Goal: Task Accomplishment & Management: Manage account settings

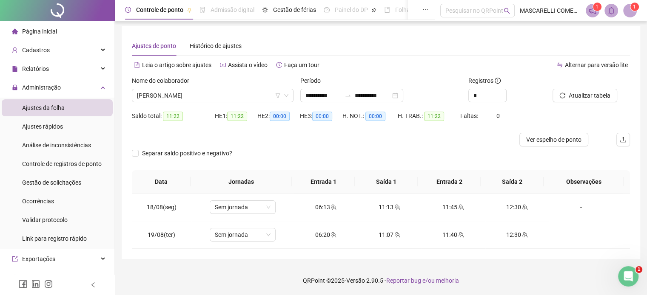
scroll to position [2, 0]
click at [47, 52] on span "Cadastros" at bounding box center [36, 50] width 28 height 7
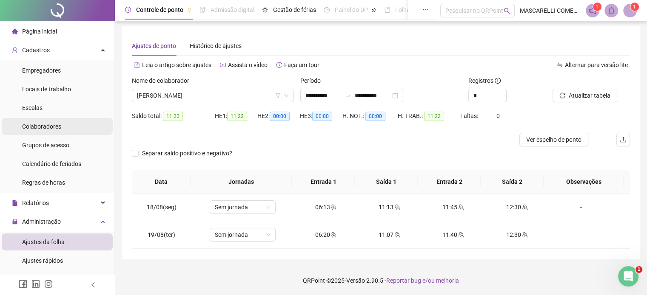
click at [36, 123] on span "Colaboradores" at bounding box center [41, 126] width 39 height 7
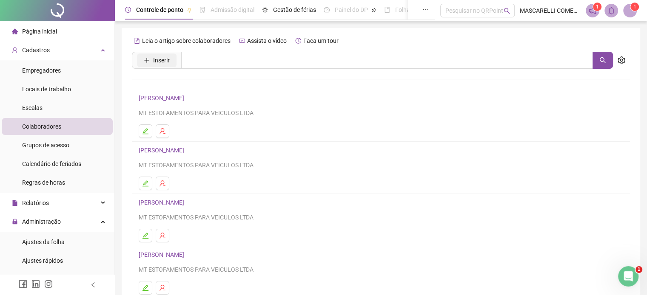
click at [159, 57] on span "Inserir" at bounding box center [161, 60] width 17 height 9
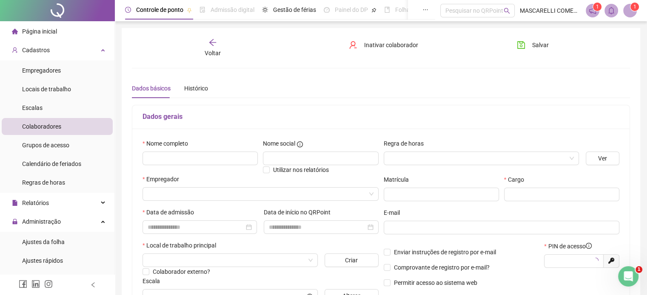
type input "*****"
click at [156, 158] on input "text" at bounding box center [199, 159] width 115 height 14
type input "**********"
click at [401, 155] on input "search" at bounding box center [477, 158] width 177 height 13
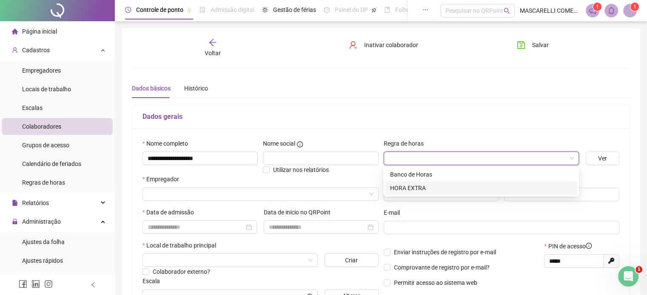
click at [411, 188] on div "HORA EXTRA" at bounding box center [481, 188] width 182 height 9
click at [151, 193] on input "search" at bounding box center [257, 194] width 218 height 13
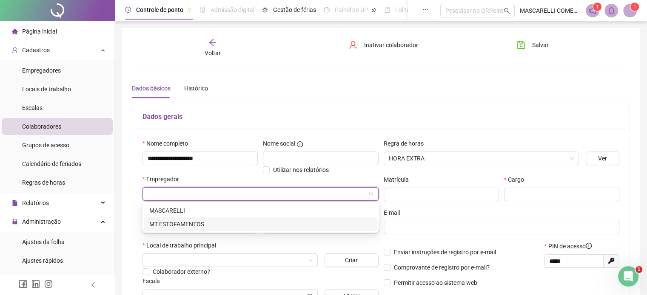
click at [179, 224] on div "MT ESTOFAMENTOS" at bounding box center [260, 224] width 222 height 9
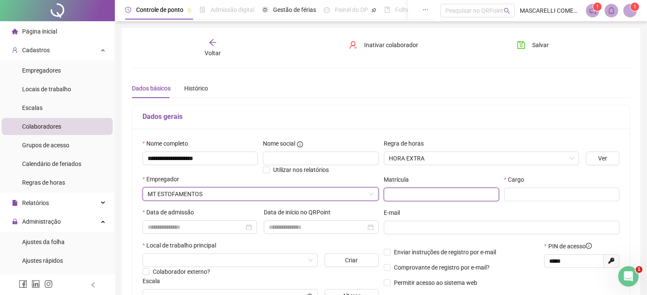
click at [386, 195] on input "text" at bounding box center [440, 195] width 115 height 14
type input "**"
click at [518, 194] on input "text" at bounding box center [561, 195] width 115 height 14
type input "**********"
click at [160, 224] on input at bounding box center [196, 227] width 96 height 9
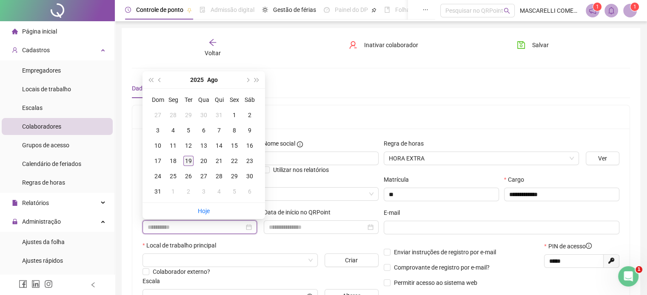
type input "**********"
click at [185, 159] on div "19" at bounding box center [188, 161] width 10 height 10
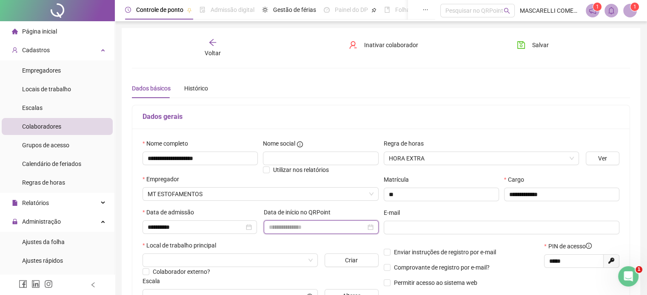
click at [273, 226] on input at bounding box center [317, 227] width 96 height 9
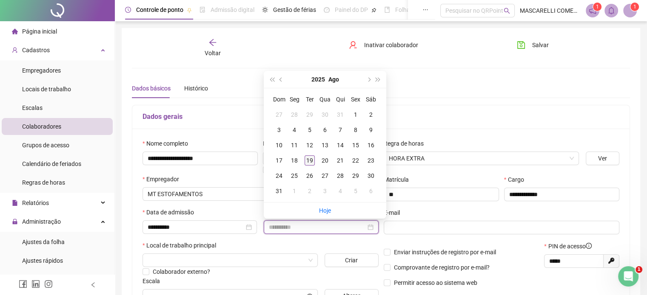
type input "**********"
click at [311, 158] on div "19" at bounding box center [309, 161] width 10 height 10
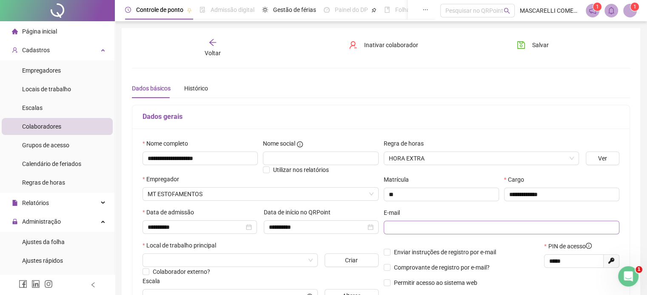
click at [386, 226] on span at bounding box center [501, 228] width 236 height 14
type input "**********"
click at [151, 260] on input "search" at bounding box center [226, 260] width 157 height 13
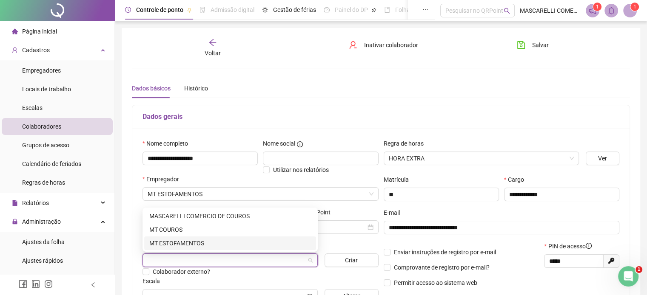
click at [161, 239] on div "MT ESTOFAMENTOS" at bounding box center [230, 243] width 162 height 9
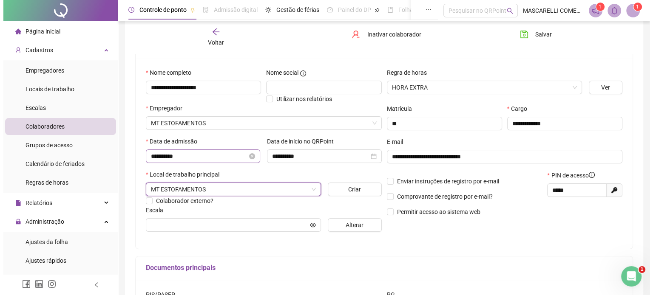
scroll to position [85, 0]
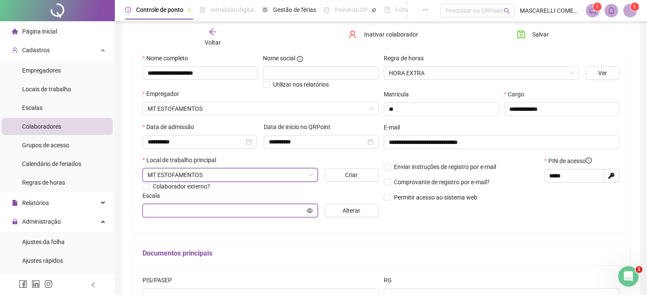
click at [148, 210] on input "text" at bounding box center [226, 210] width 157 height 9
click at [306, 210] on icon "eye" at bounding box center [309, 211] width 6 height 6
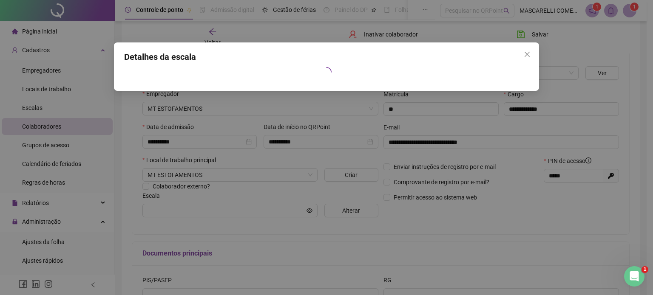
click at [403, 256] on div "Detalhes da escala" at bounding box center [326, 147] width 653 height 295
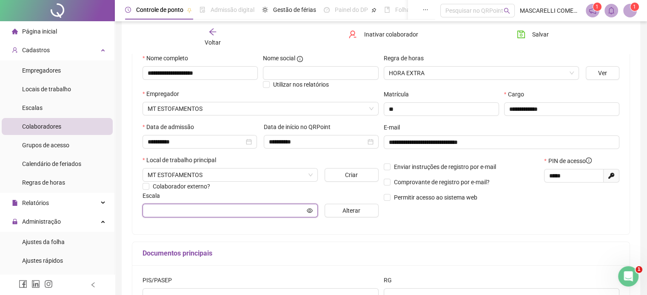
click at [233, 209] on input "text" at bounding box center [226, 210] width 157 height 9
click at [253, 211] on input "text" at bounding box center [226, 210] width 157 height 9
click at [346, 211] on span "Alterar" at bounding box center [351, 210] width 18 height 9
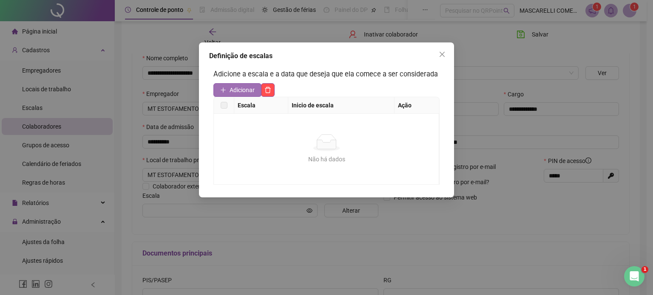
click at [238, 86] on span "Adicionar" at bounding box center [242, 89] width 25 height 9
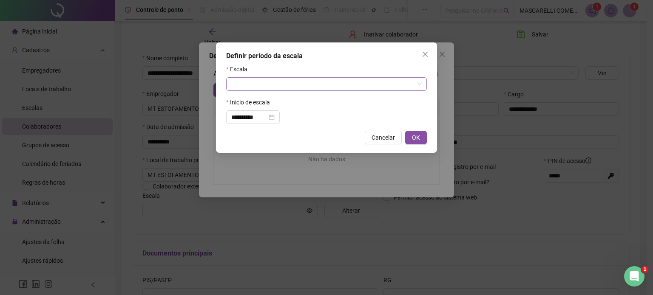
click at [236, 79] on input "search" at bounding box center [322, 84] width 183 height 13
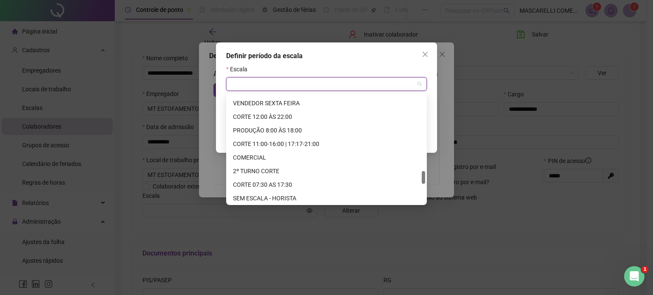
scroll to position [680, 0]
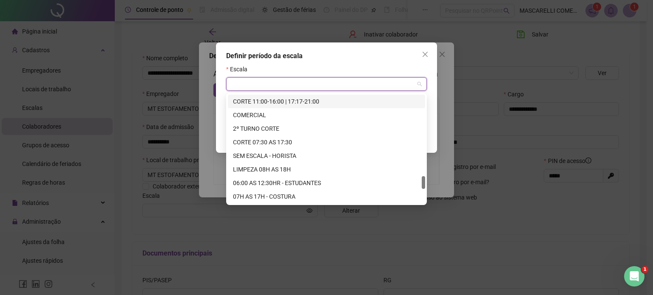
click at [245, 86] on input "search" at bounding box center [322, 84] width 183 height 13
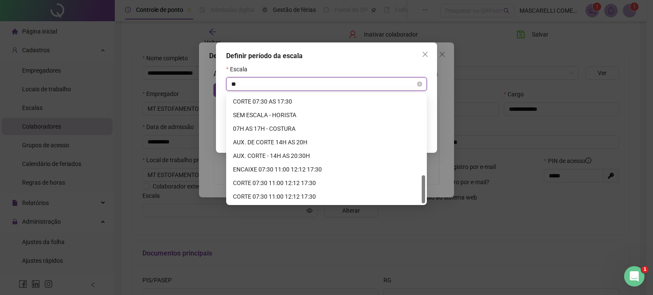
scroll to position [272, 0]
type input "***"
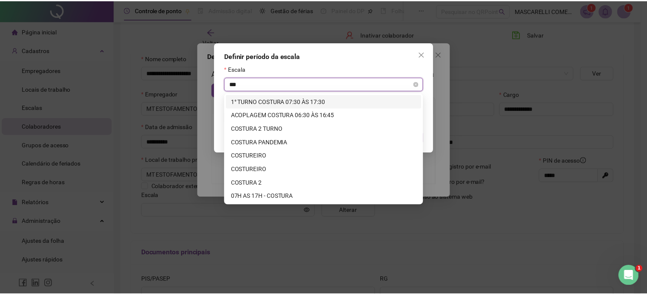
scroll to position [0, 0]
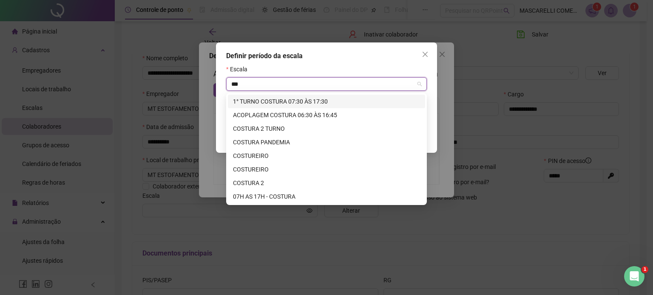
click at [301, 100] on div "1° TURNO COSTURA 07:30 ÀS 17:30" at bounding box center [326, 101] width 187 height 9
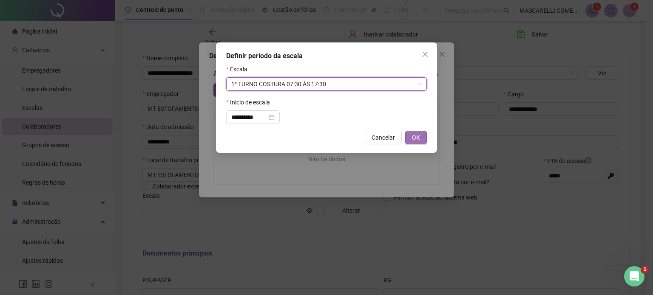
click at [414, 136] on span "OK" at bounding box center [416, 137] width 8 height 9
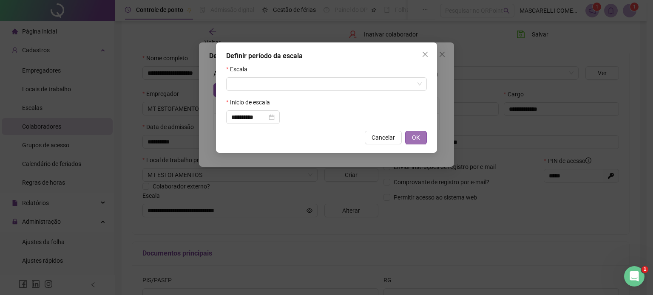
type input "**********"
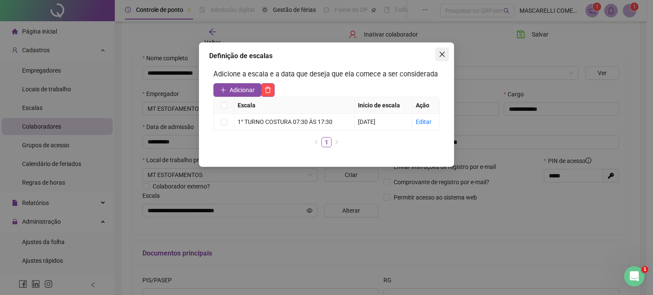
click at [438, 57] on span "Close" at bounding box center [442, 54] width 14 height 7
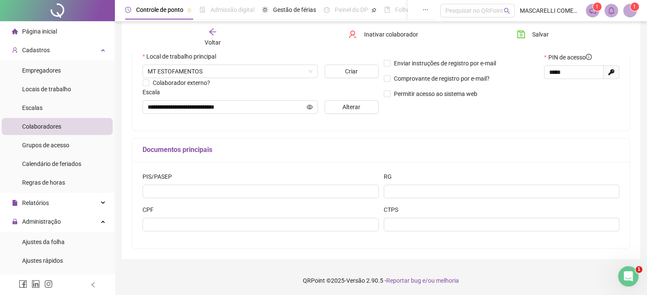
scroll to position [189, 0]
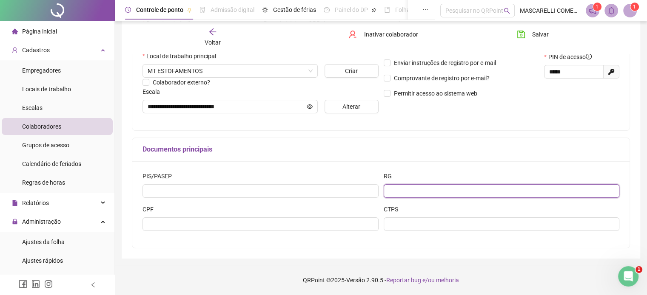
click at [398, 191] on input "text" at bounding box center [501, 191] width 236 height 14
type input "*********"
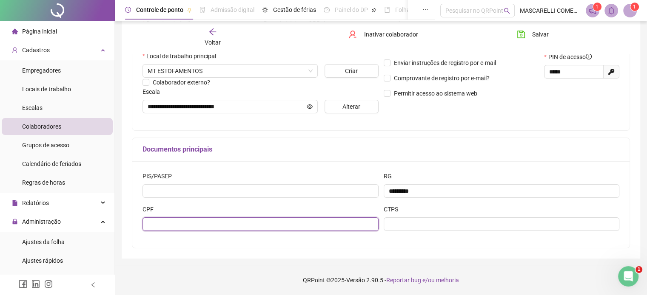
click at [144, 221] on input "text" at bounding box center [260, 225] width 236 height 14
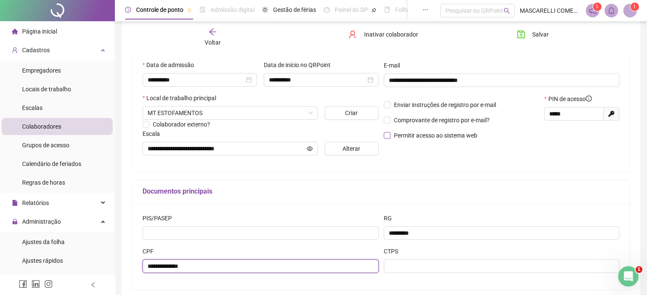
scroll to position [62, 0]
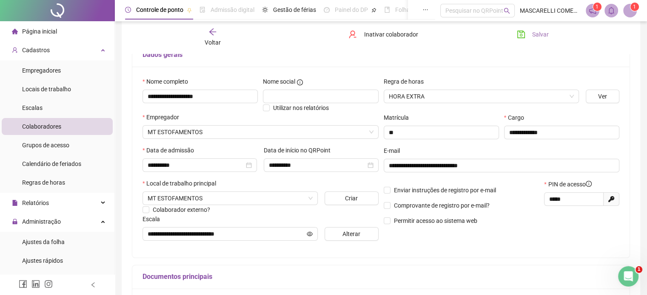
type input "**********"
click at [519, 32] on icon "save" at bounding box center [521, 35] width 8 height 8
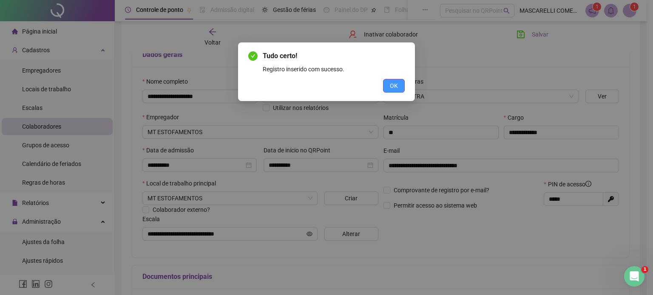
click at [396, 83] on span "OK" at bounding box center [394, 85] width 8 height 9
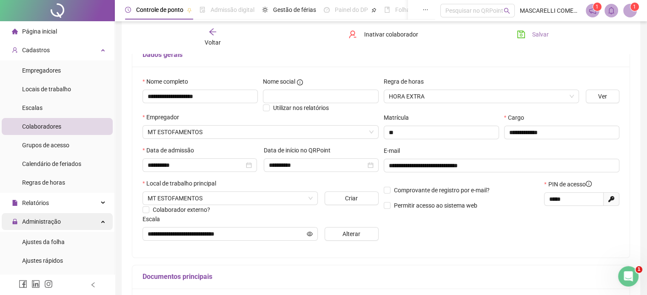
click at [40, 224] on span "Administração" at bounding box center [41, 221] width 39 height 7
click at [39, 224] on span "Administração" at bounding box center [41, 221] width 39 height 7
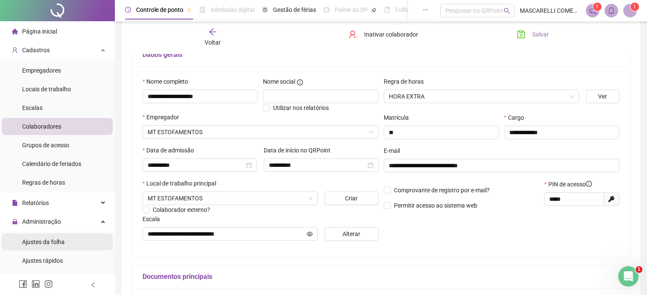
click at [37, 246] on div "Ajustes da folha" at bounding box center [43, 242] width 43 height 17
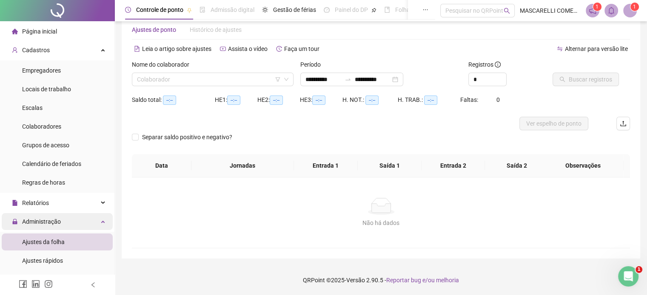
scroll to position [18, 0]
click at [148, 81] on input "search" at bounding box center [209, 80] width 144 height 13
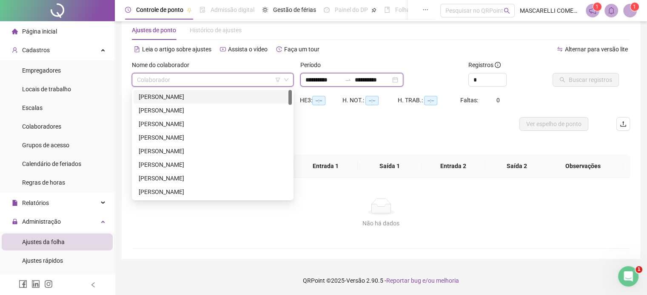
click at [318, 79] on input "**********" at bounding box center [323, 79] width 36 height 9
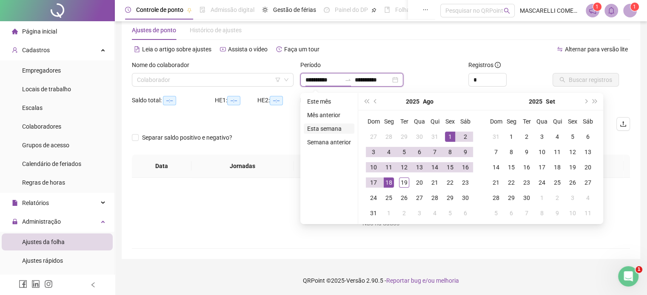
type input "**********"
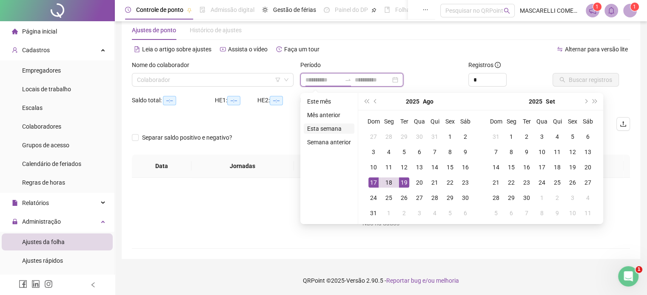
type input "**********"
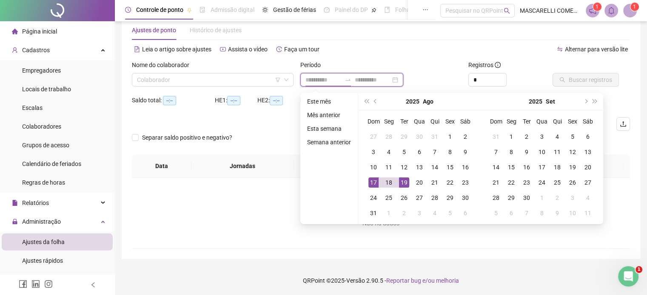
type input "**********"
click at [386, 182] on div "18" at bounding box center [388, 183] width 10 height 10
type input "**********"
click at [401, 181] on div "19" at bounding box center [404, 183] width 10 height 10
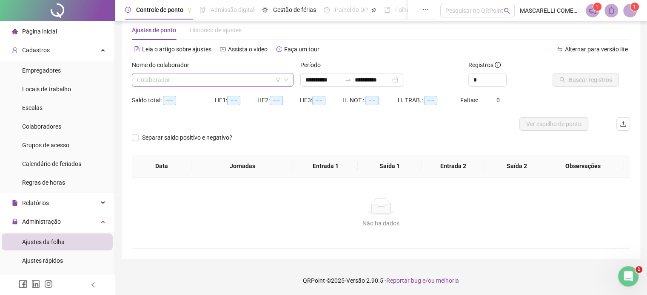
click at [191, 77] on input "search" at bounding box center [209, 80] width 144 height 13
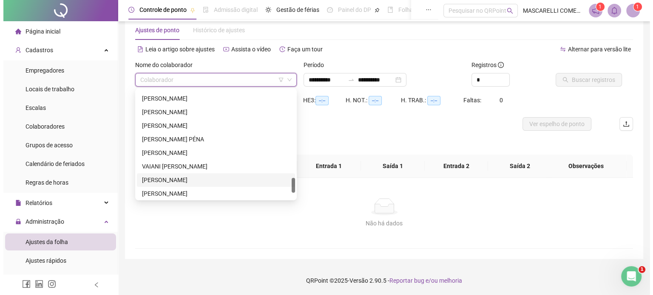
scroll to position [582, 0]
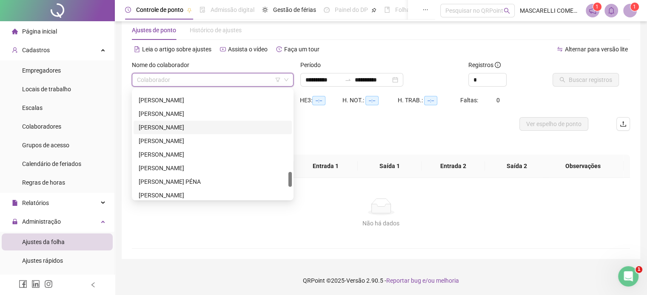
click at [160, 127] on div "[PERSON_NAME]" at bounding box center [213, 127] width 148 height 9
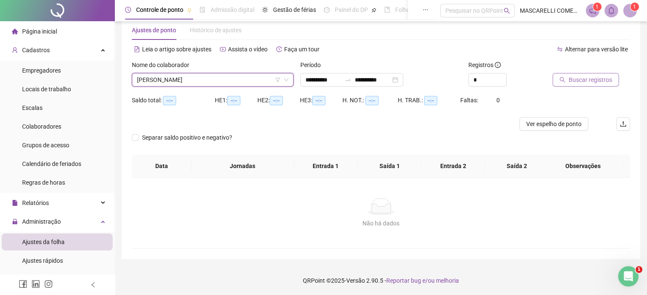
click at [586, 80] on span "Buscar registros" at bounding box center [589, 79] width 43 height 9
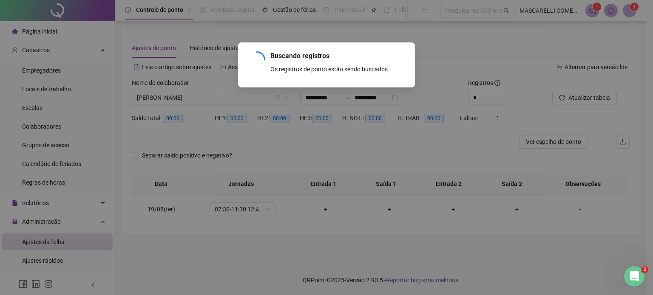
scroll to position [0, 0]
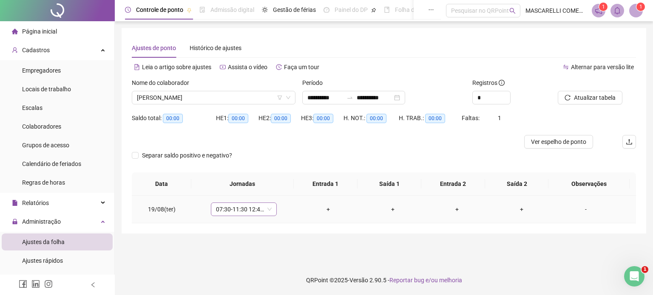
click at [266, 211] on span "07:30-11:30 12:42-17:30" at bounding box center [244, 209] width 56 height 13
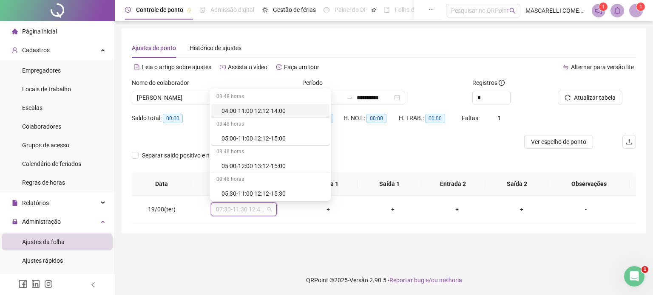
click at [341, 244] on main "**********" at bounding box center [384, 143] width 525 height 231
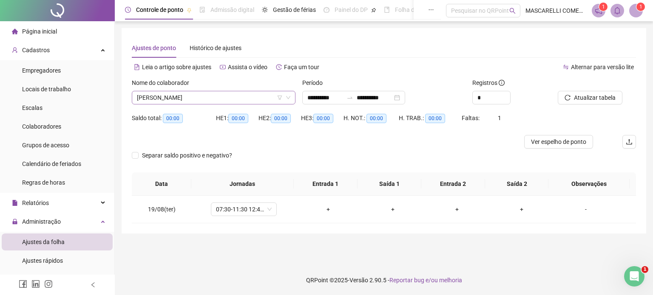
click at [181, 101] on span "[PERSON_NAME]" at bounding box center [213, 97] width 153 height 13
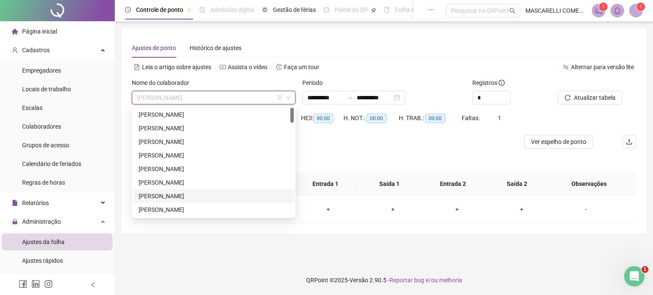
click at [182, 196] on div "[PERSON_NAME]" at bounding box center [214, 196] width 150 height 9
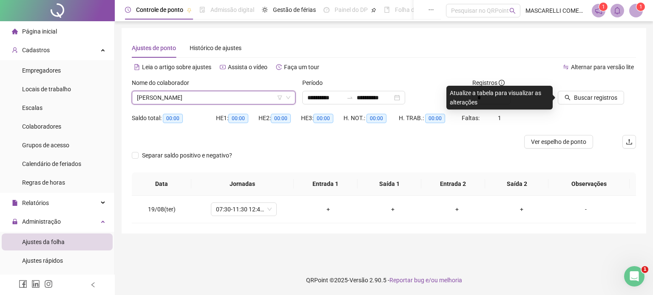
click at [192, 94] on span "[PERSON_NAME]" at bounding box center [213, 97] width 153 height 13
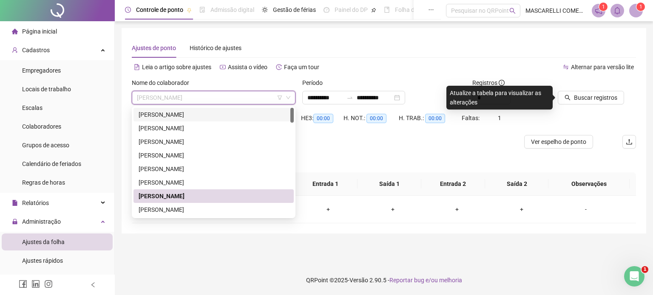
click at [150, 114] on div "[PERSON_NAME]" at bounding box center [214, 114] width 150 height 9
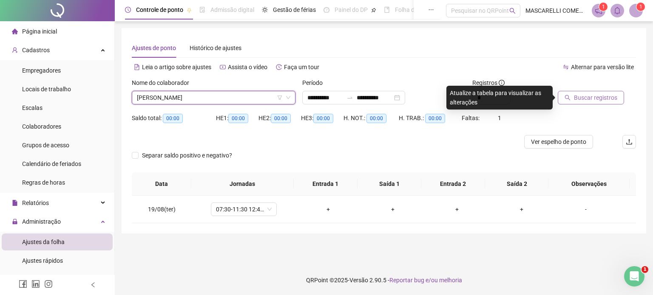
click at [599, 94] on span "Buscar registros" at bounding box center [595, 97] width 43 height 9
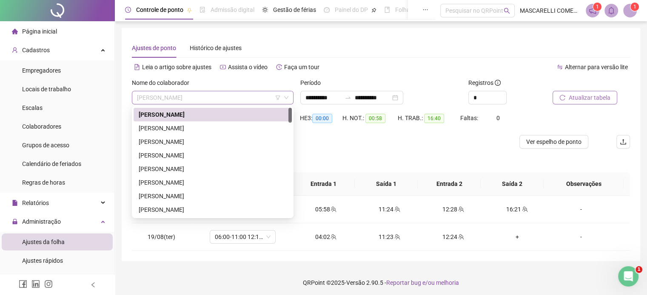
click at [218, 95] on span "[PERSON_NAME]" at bounding box center [212, 97] width 151 height 13
click at [170, 130] on div "[PERSON_NAME]" at bounding box center [213, 128] width 148 height 9
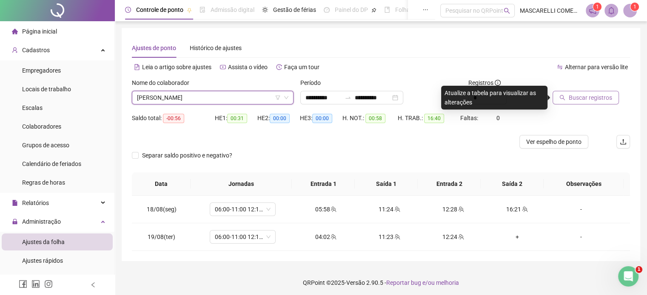
click at [568, 95] on button "Buscar registros" at bounding box center [585, 98] width 66 height 14
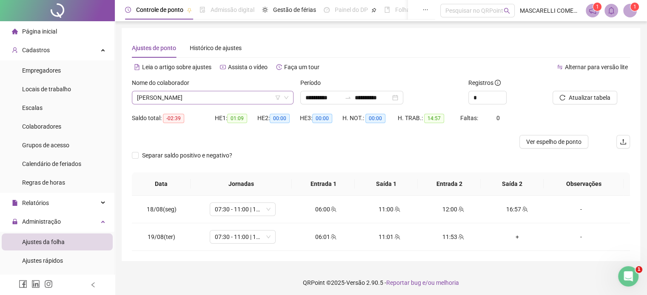
click at [179, 100] on span "[PERSON_NAME]" at bounding box center [212, 97] width 151 height 13
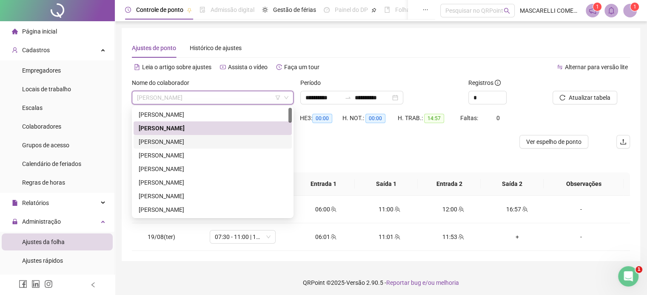
drag, startPoint x: 169, startPoint y: 140, endPoint x: 442, endPoint y: 113, distance: 273.8
click at [170, 140] on div "[PERSON_NAME]" at bounding box center [213, 141] width 148 height 9
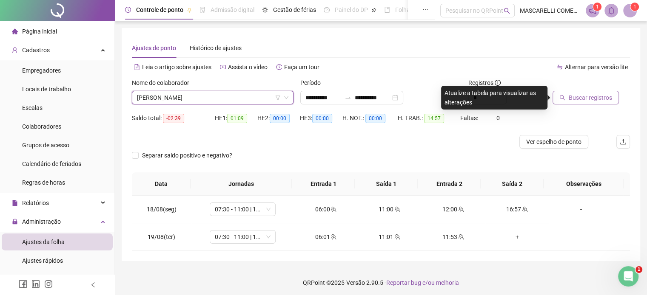
click at [579, 101] on span "Buscar registros" at bounding box center [589, 97] width 43 height 9
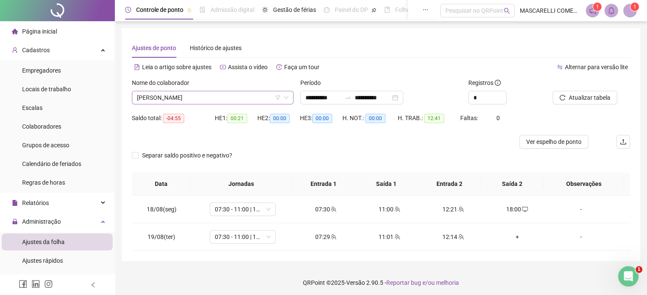
click at [213, 91] on div "[PERSON_NAME]" at bounding box center [213, 98] width 162 height 14
click at [216, 97] on span "[PERSON_NAME]" at bounding box center [212, 97] width 151 height 13
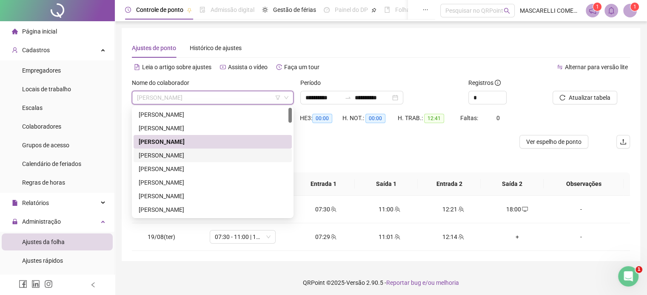
click at [206, 157] on div "[PERSON_NAME]" at bounding box center [213, 155] width 148 height 9
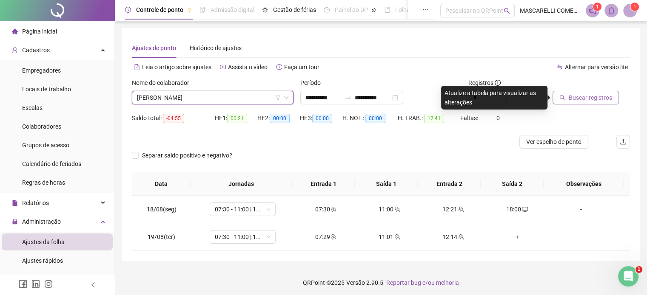
click at [562, 102] on button "Buscar registros" at bounding box center [585, 98] width 66 height 14
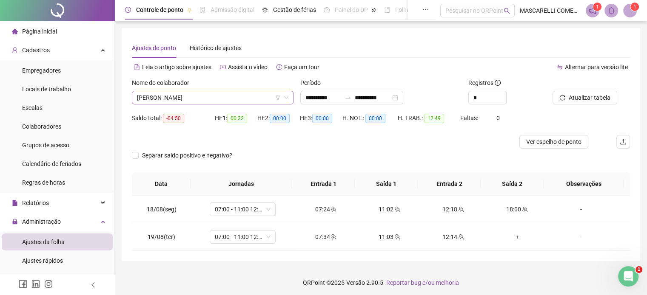
click at [227, 95] on span "[PERSON_NAME]" at bounding box center [212, 97] width 151 height 13
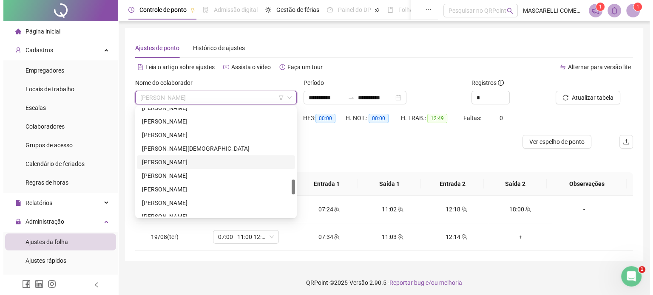
scroll to position [553, 0]
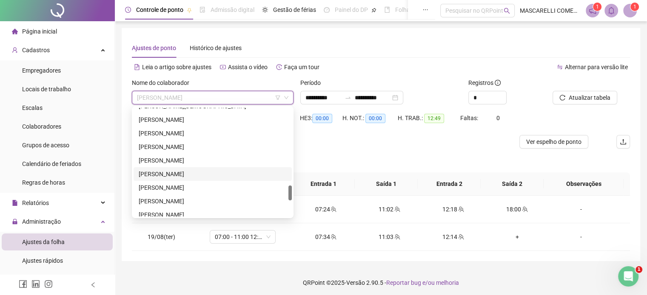
click at [199, 176] on div "[PERSON_NAME]" at bounding box center [213, 174] width 148 height 9
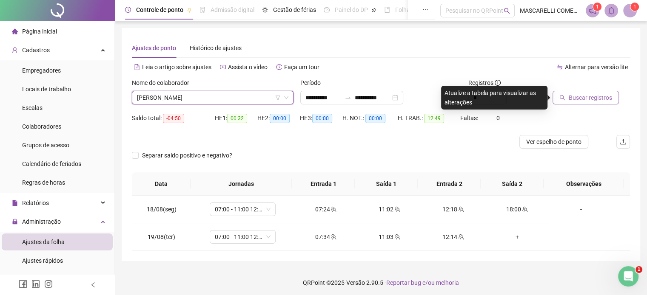
click at [590, 96] on span "Buscar registros" at bounding box center [589, 97] width 43 height 9
